Goal: Task Accomplishment & Management: Manage account settings

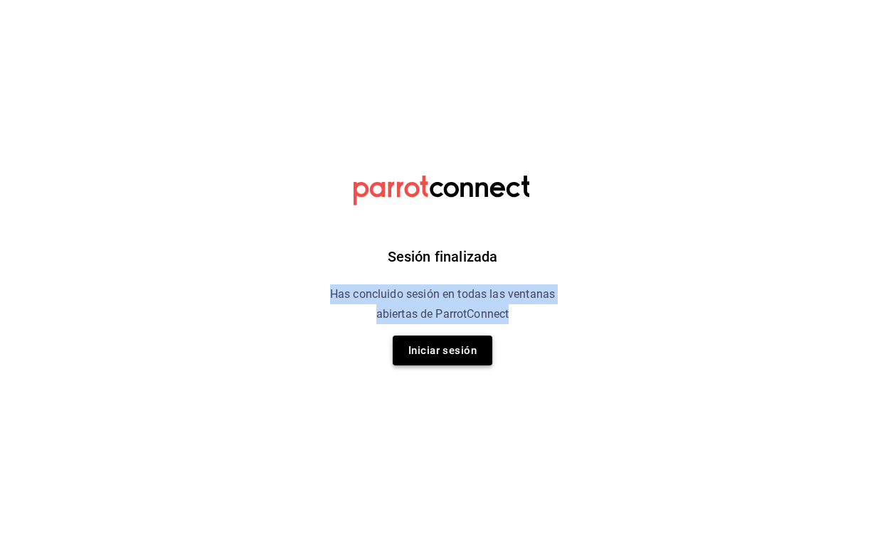
drag, startPoint x: 383, startPoint y: 331, endPoint x: 407, endPoint y: 336, distance: 24.7
click at [391, 344] on div "Sesión finalizada Has concluido sesión en todas las ventanas abiertas de Parrot…" at bounding box center [442, 270] width 359 height 541
click at [426, 349] on button "Iniciar sesión" at bounding box center [443, 351] width 100 height 30
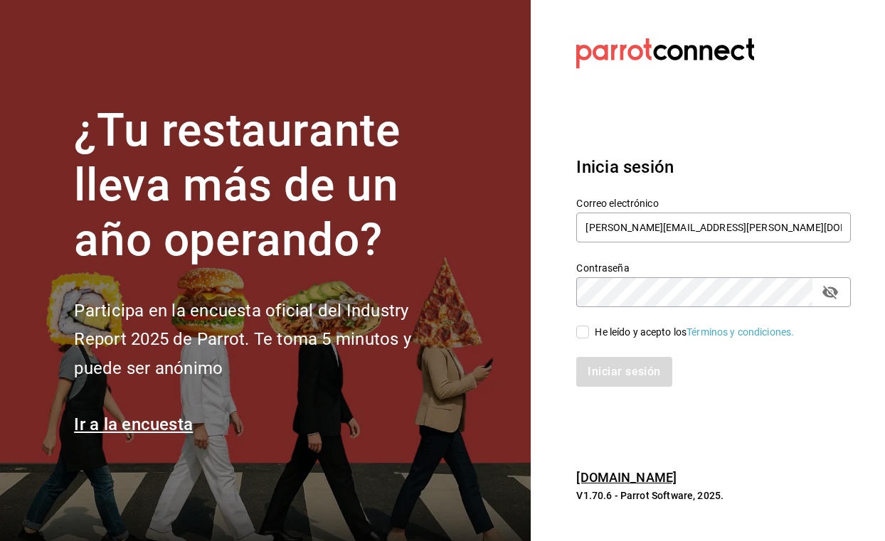
type input "[PERSON_NAME][EMAIL_ADDRESS][PERSON_NAME][DOMAIN_NAME]"
click at [621, 338] on div "He leído y acepto los Términos y condiciones." at bounding box center [694, 332] width 199 height 15
click at [589, 338] on input "He leído y acepto los Términos y condiciones." at bounding box center [582, 332] width 13 height 13
checkbox input "true"
click at [623, 371] on button "Iniciar sesión" at bounding box center [624, 372] width 97 height 30
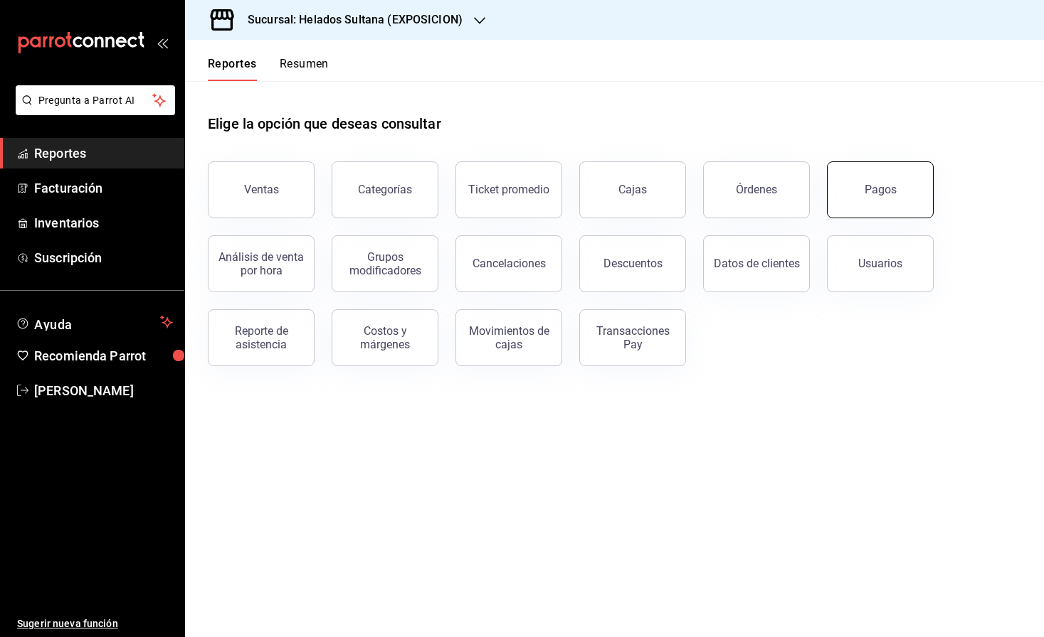
click at [889, 201] on button "Pagos" at bounding box center [880, 190] width 107 height 57
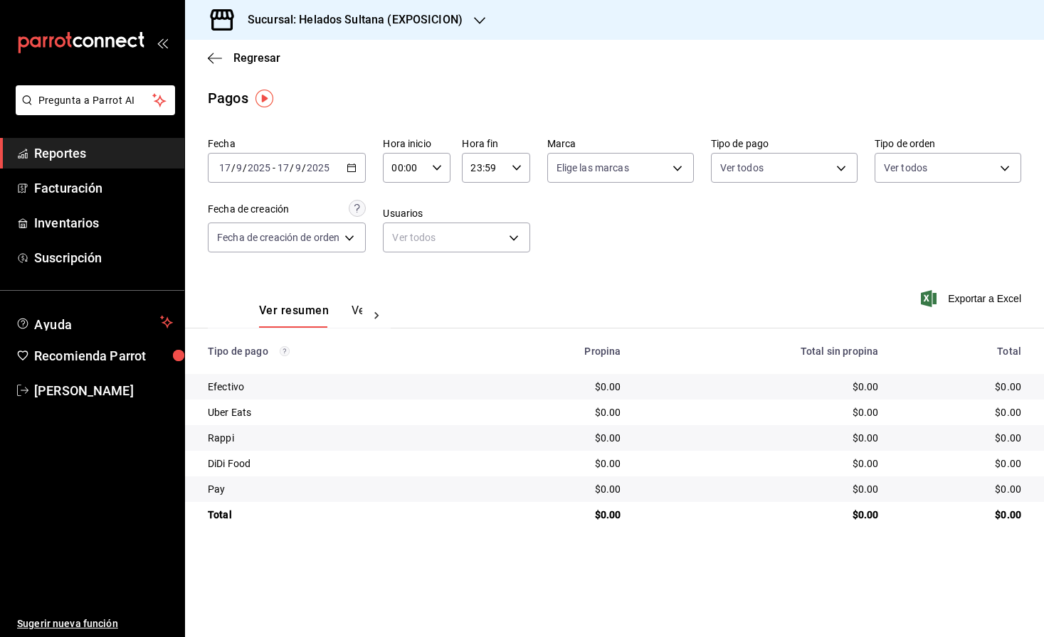
click at [353, 173] on div "2025-09-17 17 / 9 / 2025 - 2025-09-17 17 / 9 / 2025" at bounding box center [287, 168] width 158 height 30
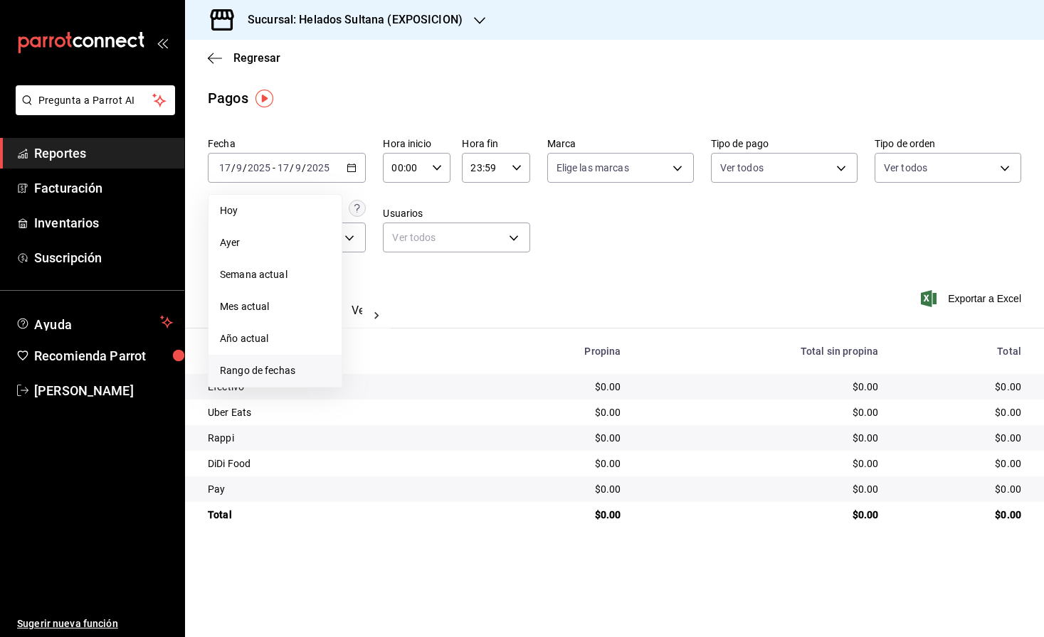
click at [272, 364] on span "Rango de fechas" at bounding box center [275, 371] width 110 height 15
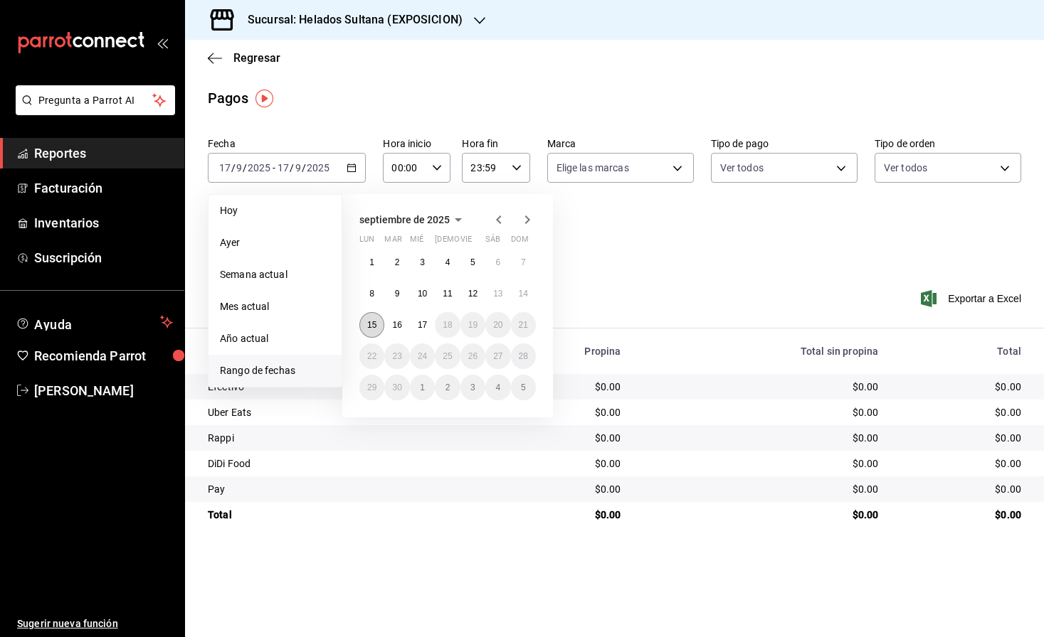
click at [369, 326] on abbr "15" at bounding box center [371, 325] width 9 height 10
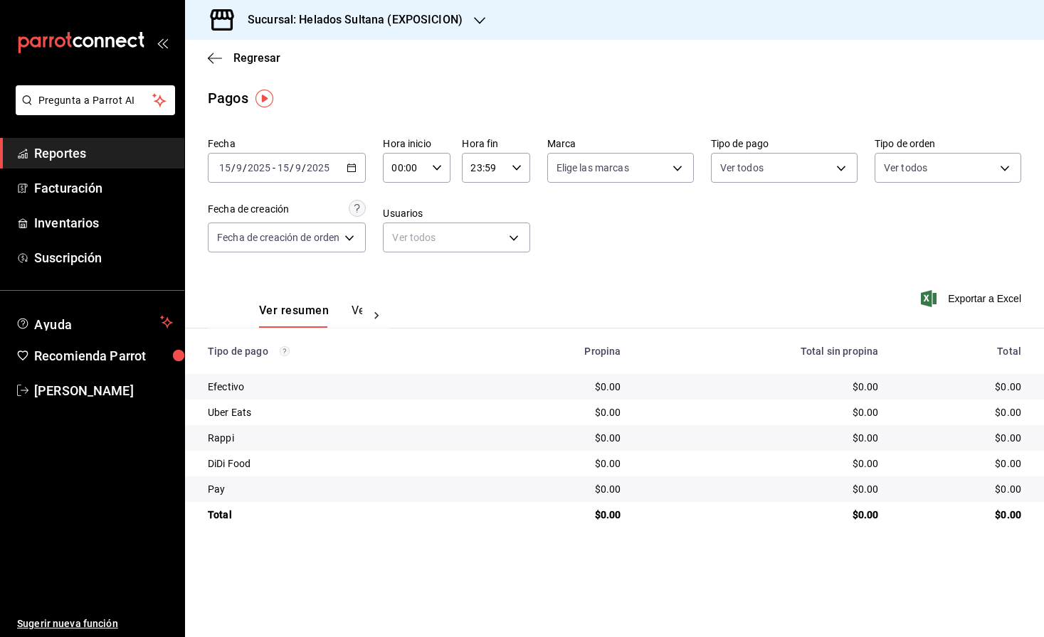
click at [358, 23] on h3 "Sucursal: Helados Sultana (EXPOSICION)" at bounding box center [349, 19] width 226 height 17
click at [426, 23] on h3 "Sucursal: Helados Sultana (EXPOSICION)" at bounding box center [349, 19] width 226 height 17
click at [323, 89] on span "Helados Sultana (VASCONCELOS)" at bounding box center [273, 93] width 154 height 15
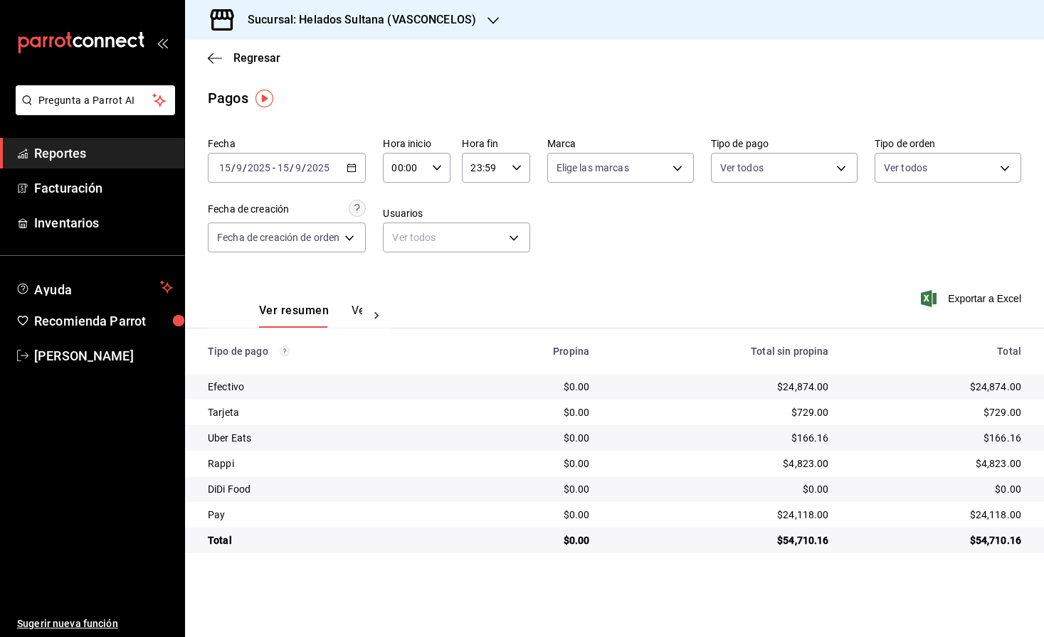
click at [356, 170] on icon "button" at bounding box center [351, 168] width 10 height 10
click at [359, 178] on div "2025-09-15 15 / 9 / 2025 - 2025-09-15 15 / 9 / 2025" at bounding box center [287, 168] width 158 height 30
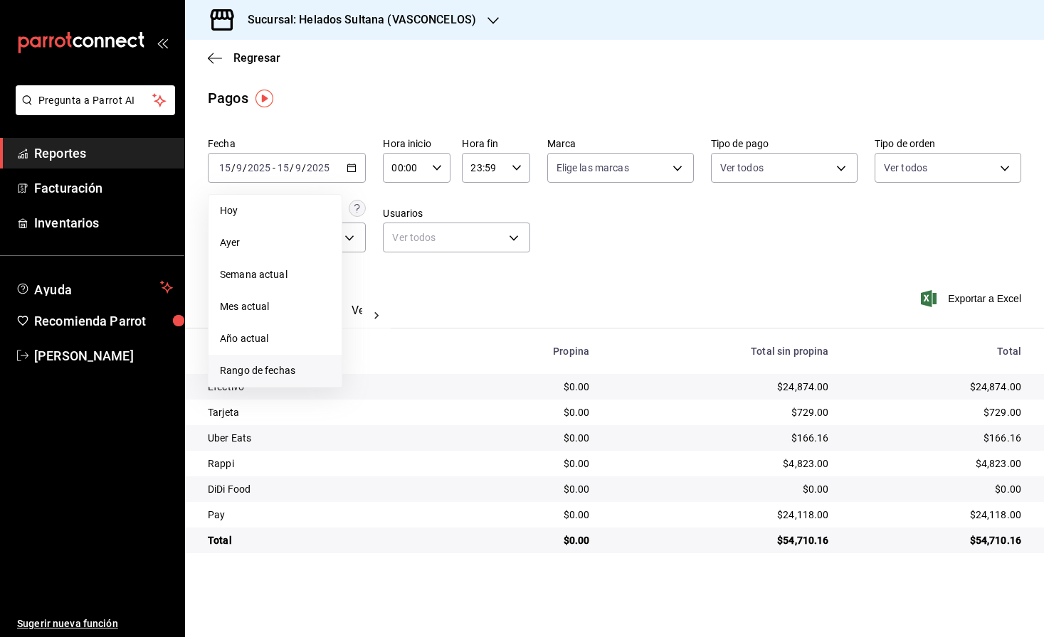
click at [300, 372] on span "Rango de fechas" at bounding box center [275, 371] width 110 height 15
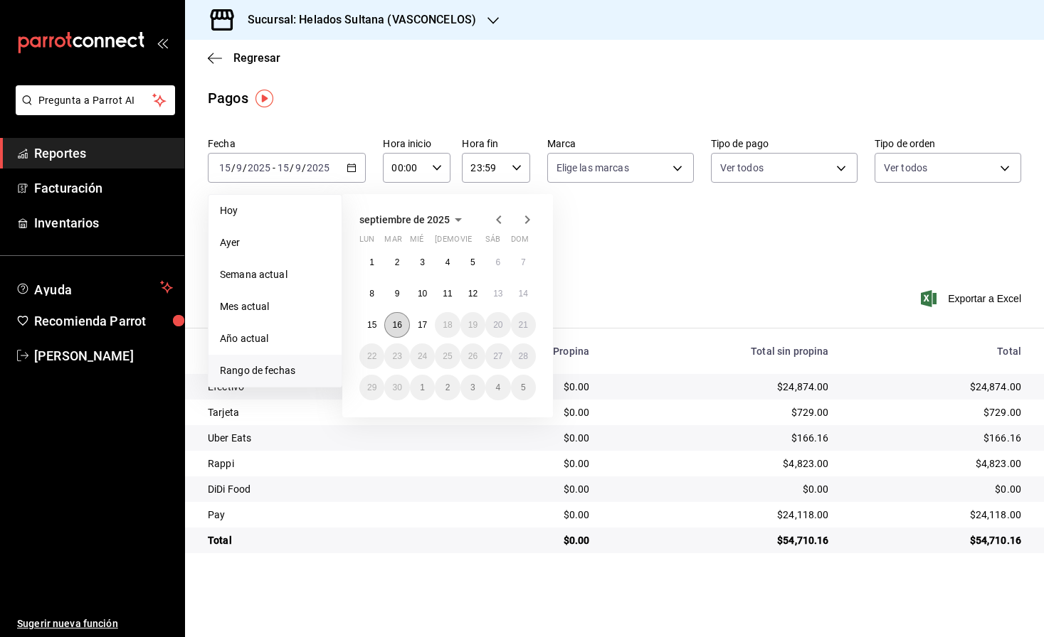
click at [405, 334] on button "16" at bounding box center [396, 325] width 25 height 26
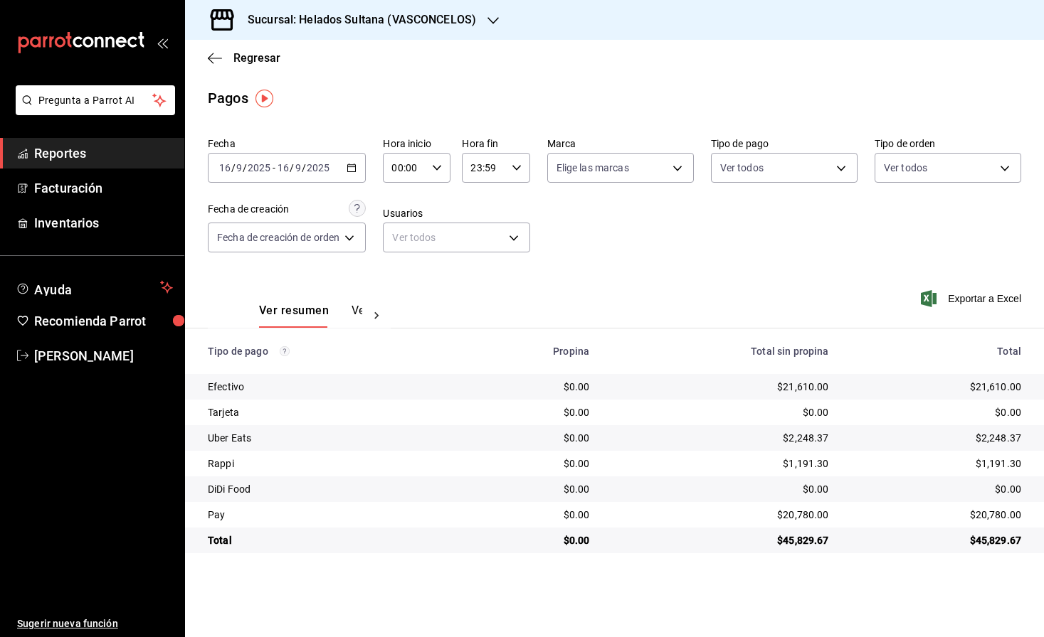
click at [353, 169] on icon "button" at bounding box center [351, 168] width 10 height 10
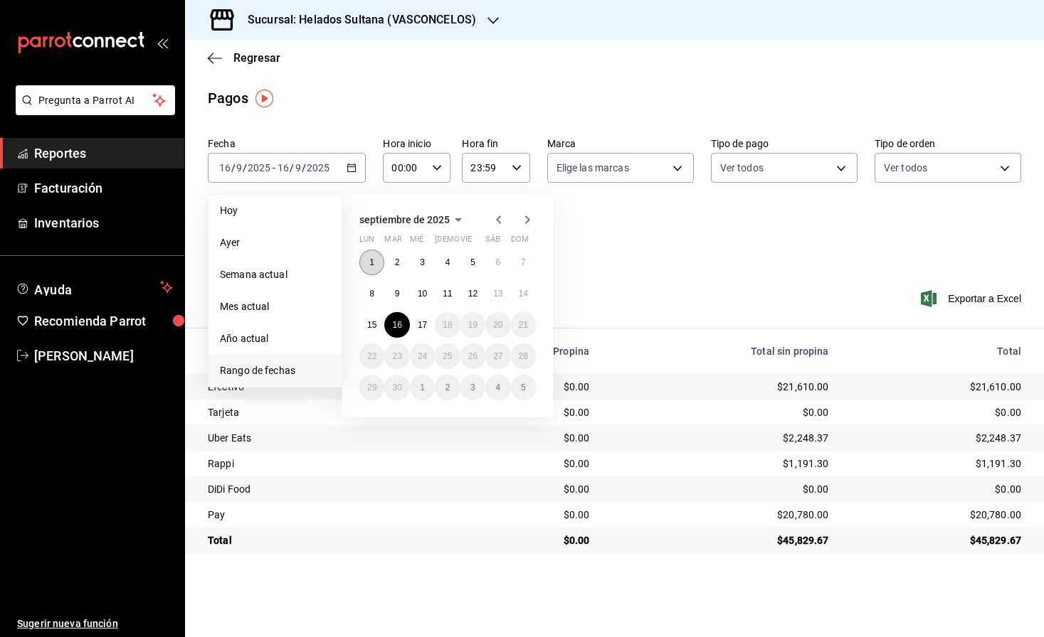
click at [378, 260] on button "1" at bounding box center [371, 263] width 25 height 26
click at [401, 329] on abbr "16" at bounding box center [396, 325] width 9 height 10
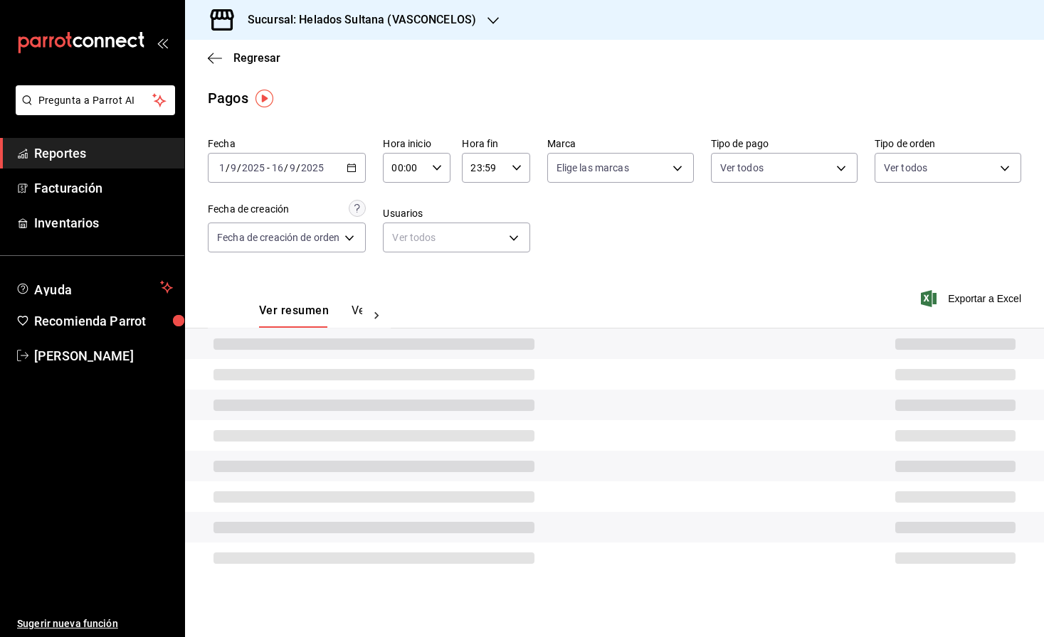
click at [401, 329] on div at bounding box center [614, 344] width 859 height 31
